Goal: Transaction & Acquisition: Purchase product/service

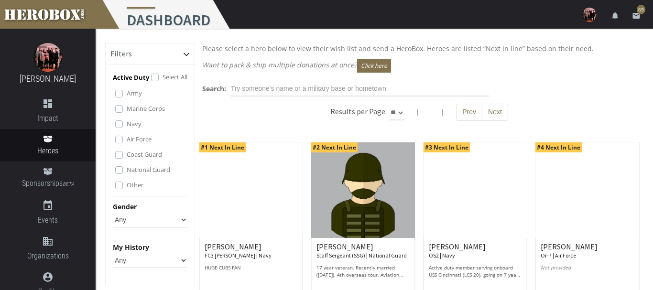
click at [127, 107] on label "Marine Corps" at bounding box center [146, 108] width 38 height 11
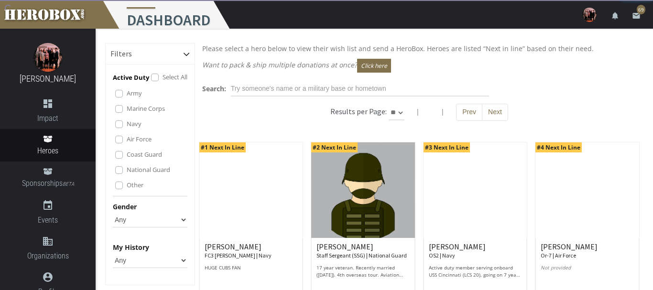
click at [127, 123] on label "Navy" at bounding box center [134, 123] width 15 height 11
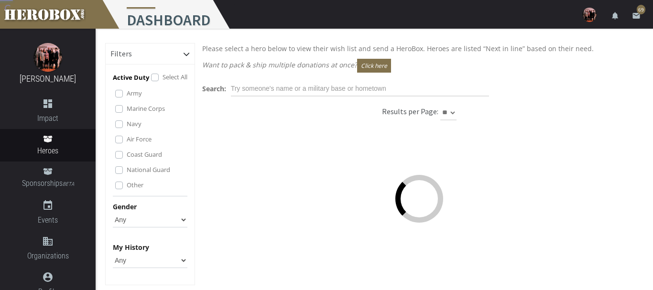
click at [127, 136] on label "Air Force" at bounding box center [139, 139] width 25 height 11
click at [127, 157] on label "Coast Guard" at bounding box center [144, 154] width 35 height 11
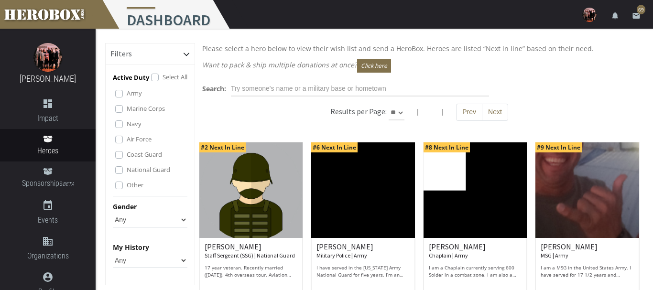
click at [127, 169] on label "National Guard" at bounding box center [148, 169] width 43 height 11
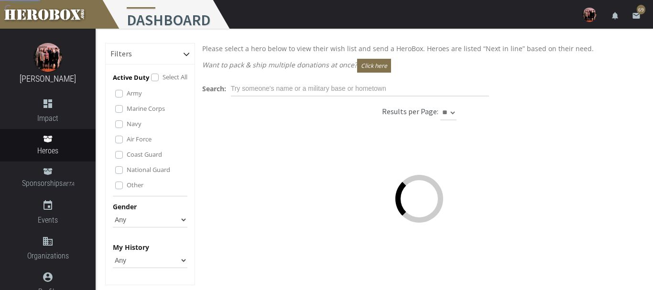
click at [127, 187] on label "Other" at bounding box center [135, 185] width 17 height 11
click at [113, 212] on select "Any [DEMOGRAPHIC_DATA] [DEMOGRAPHIC_DATA]" at bounding box center [150, 219] width 75 height 15
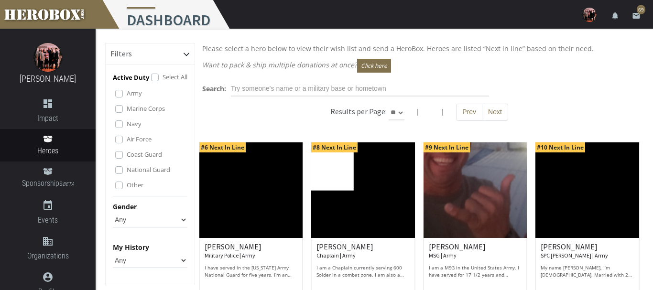
select select "[DEMOGRAPHIC_DATA]"
click option "[DEMOGRAPHIC_DATA]" at bounding box center [0, 0] width 0 height 0
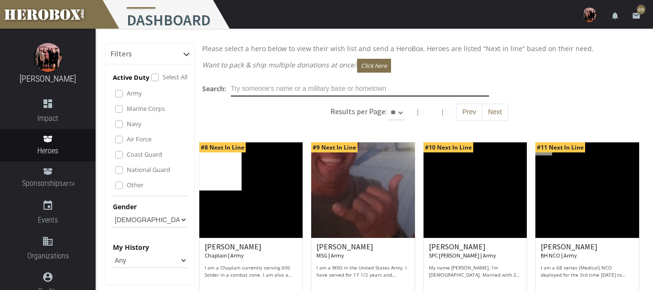
click at [244, 92] on input "text" at bounding box center [360, 88] width 258 height 15
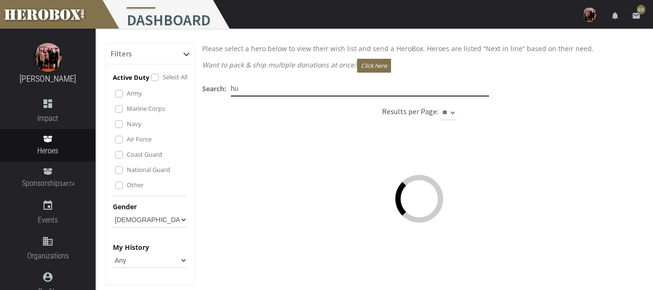
type input "h"
